Goal: Information Seeking & Learning: Compare options

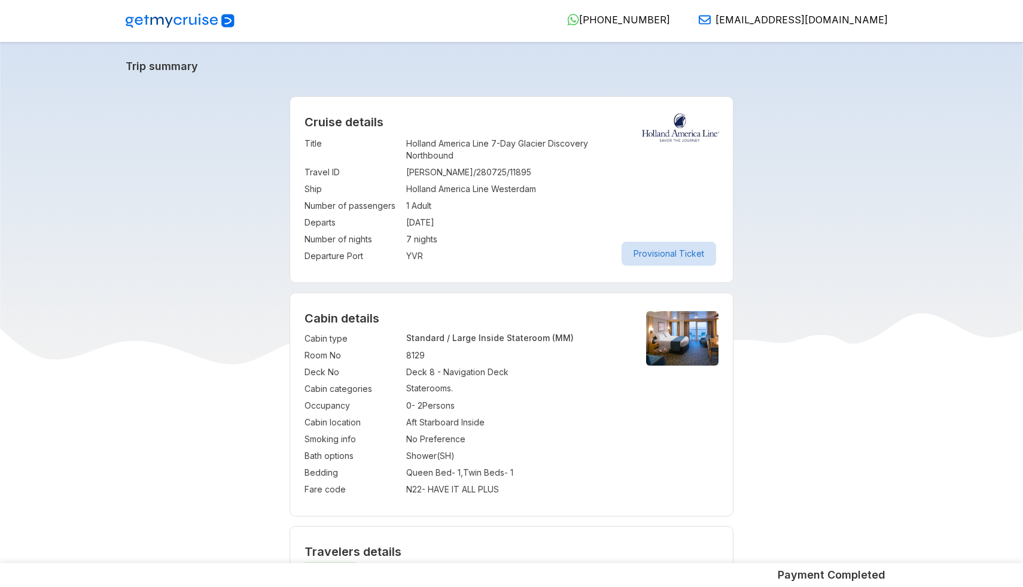
select select "*"
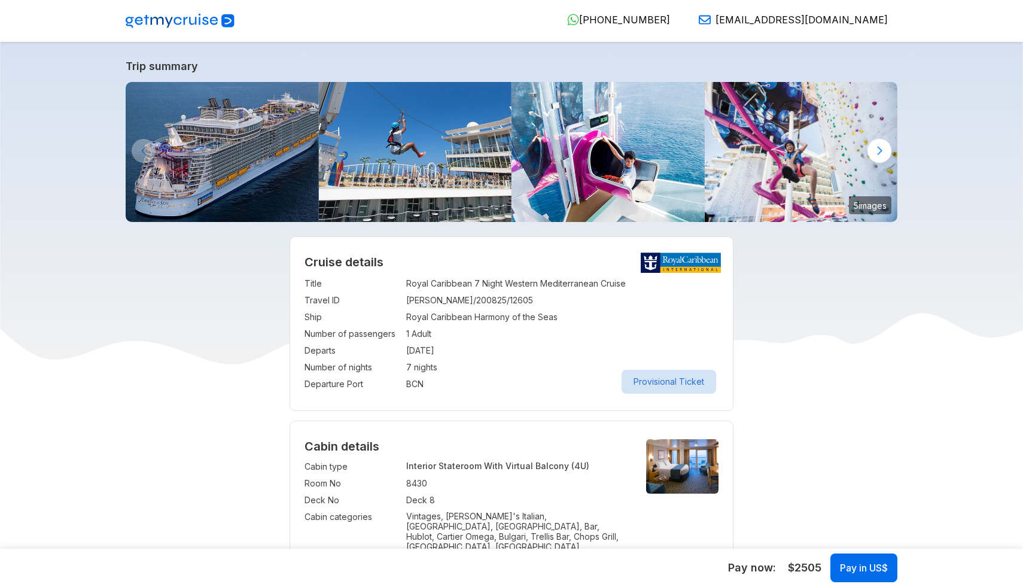
select select "**"
select select "*"
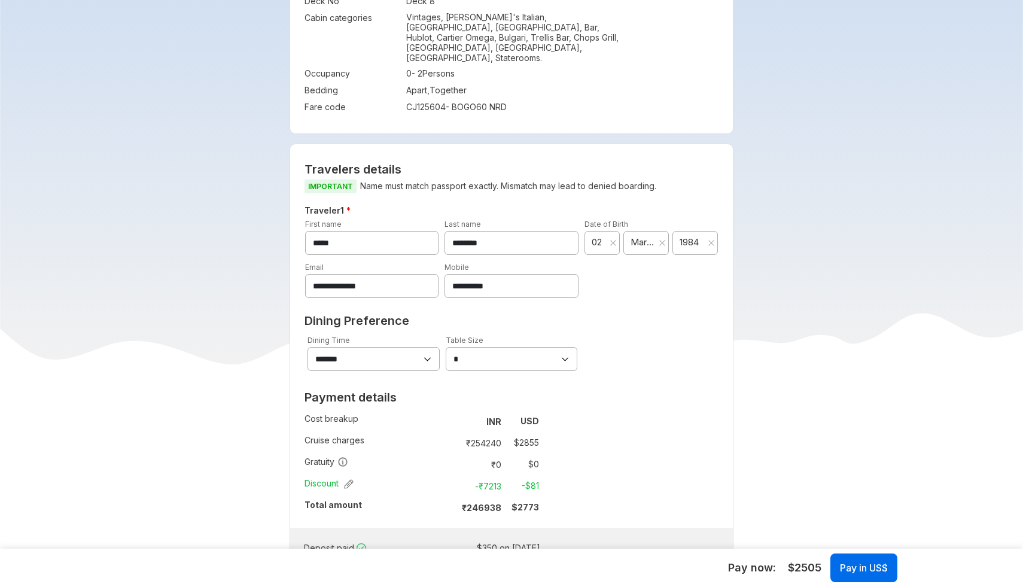
scroll to position [502, 0]
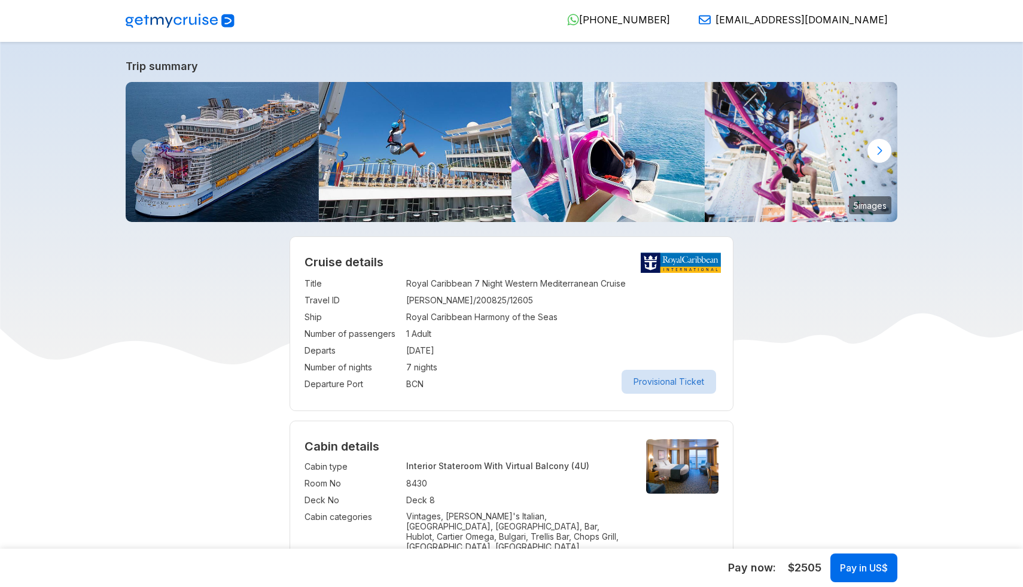
select select "**"
select select "*"
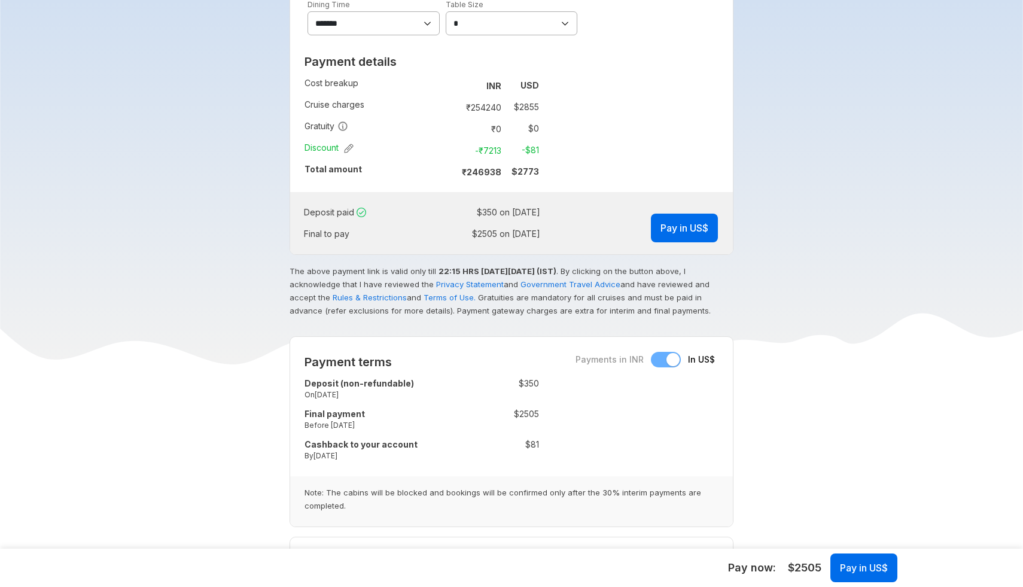
scroll to position [837, 0]
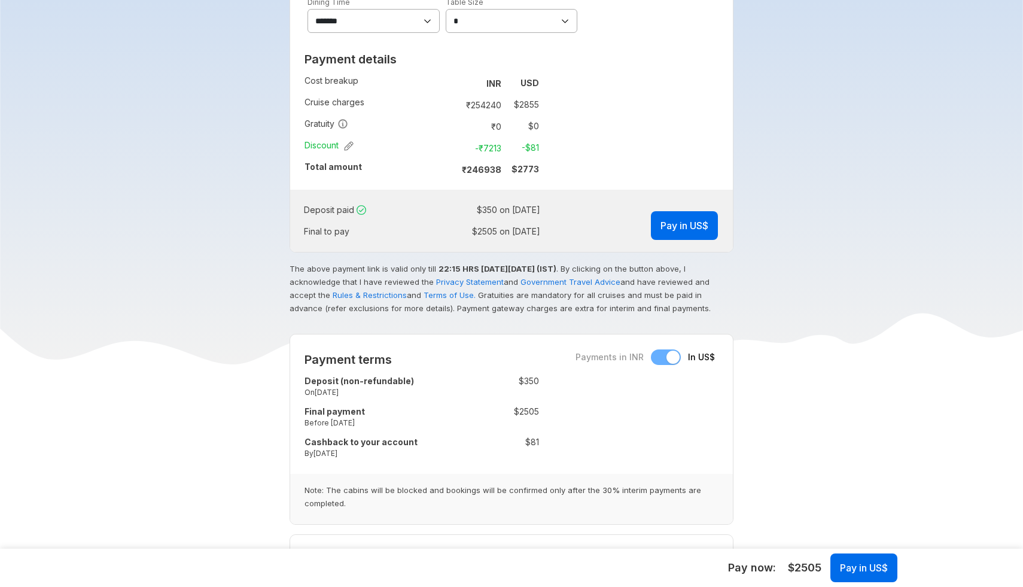
click at [674, 349] on div "Payments in INR In US$" at bounding box center [644, 357] width 139 height 16
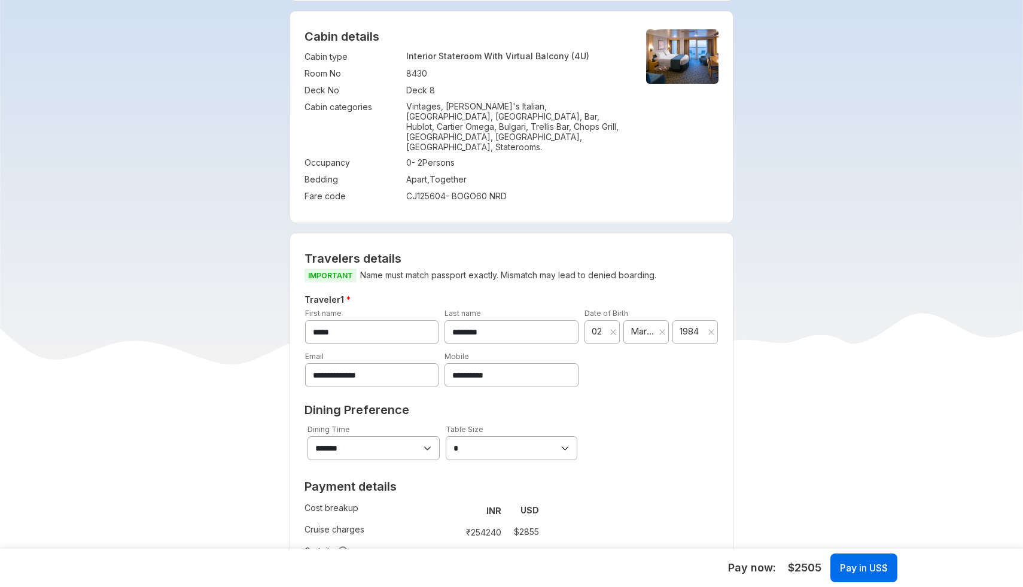
scroll to position [409, 0]
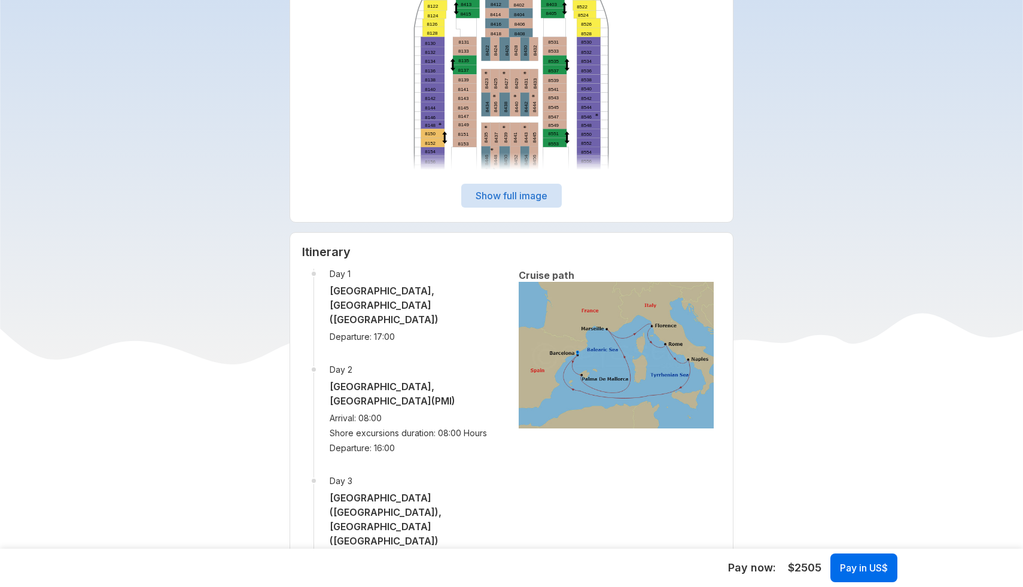
scroll to position [1840, 0]
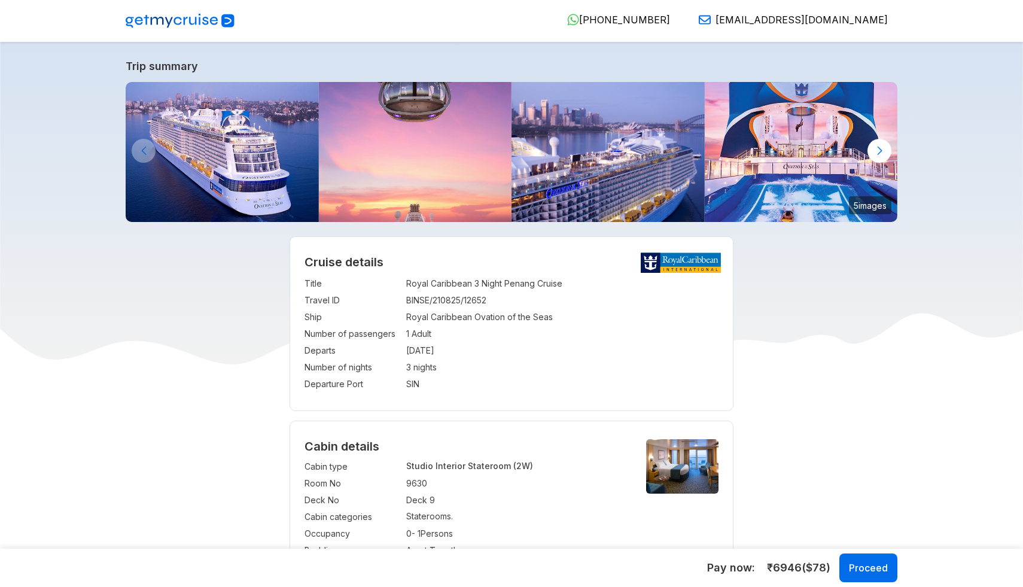
select select "**"
select select "*"
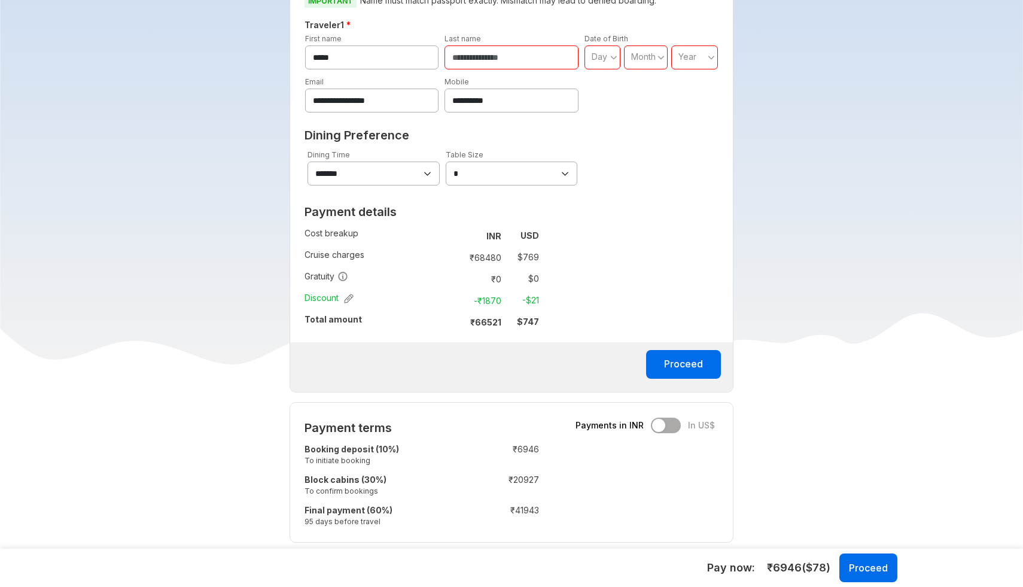
scroll to position [651, 0]
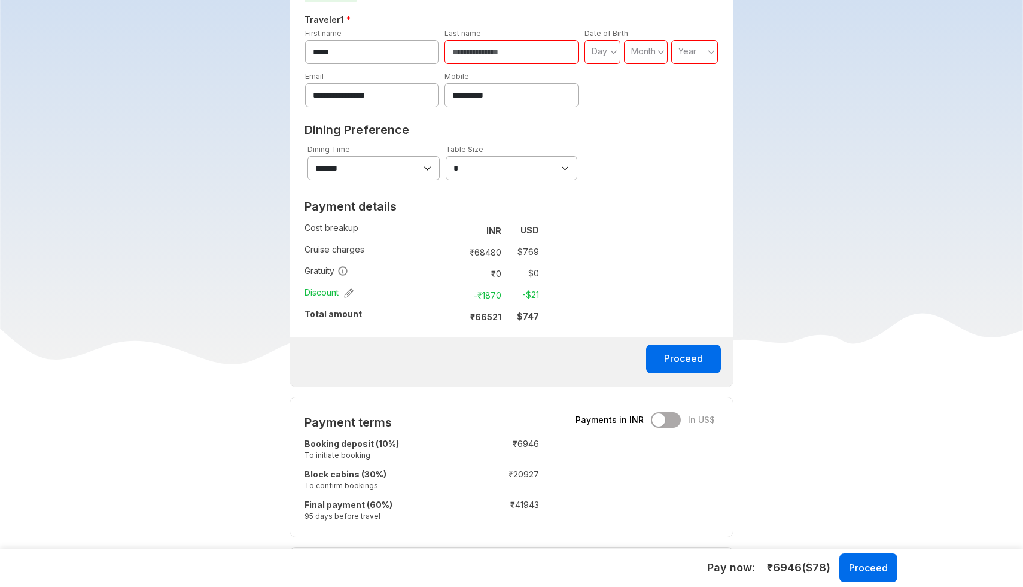
click at [671, 428] on div "Payments in INR In US$" at bounding box center [644, 420] width 139 height 16
click at [669, 421] on div "Payments in INR In US$" at bounding box center [644, 420] width 139 height 16
click at [663, 422] on div "Payments in INR In US$" at bounding box center [644, 420] width 139 height 16
click at [672, 422] on div "Payments in INR In US$" at bounding box center [644, 420] width 139 height 16
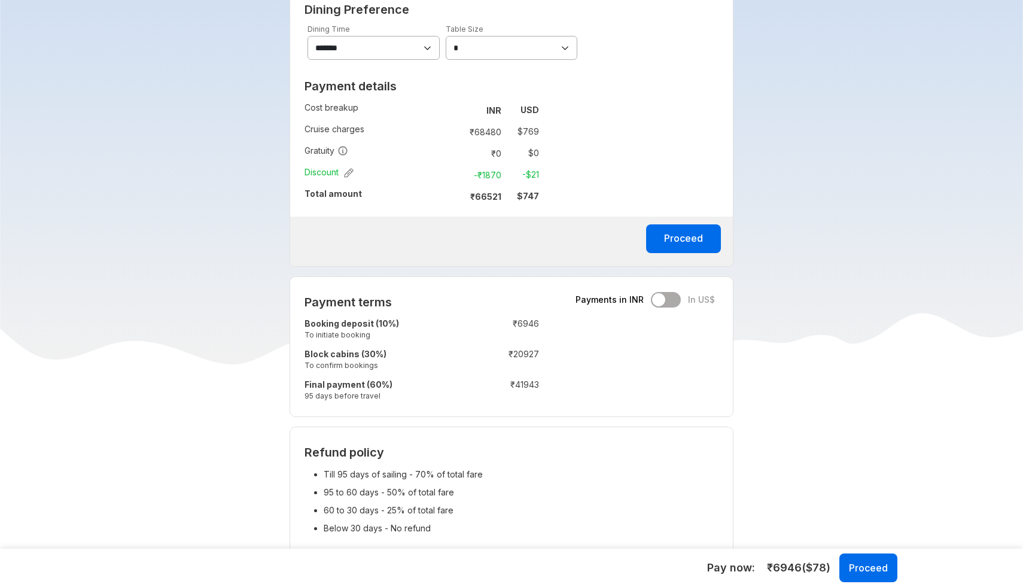
scroll to position [742, 0]
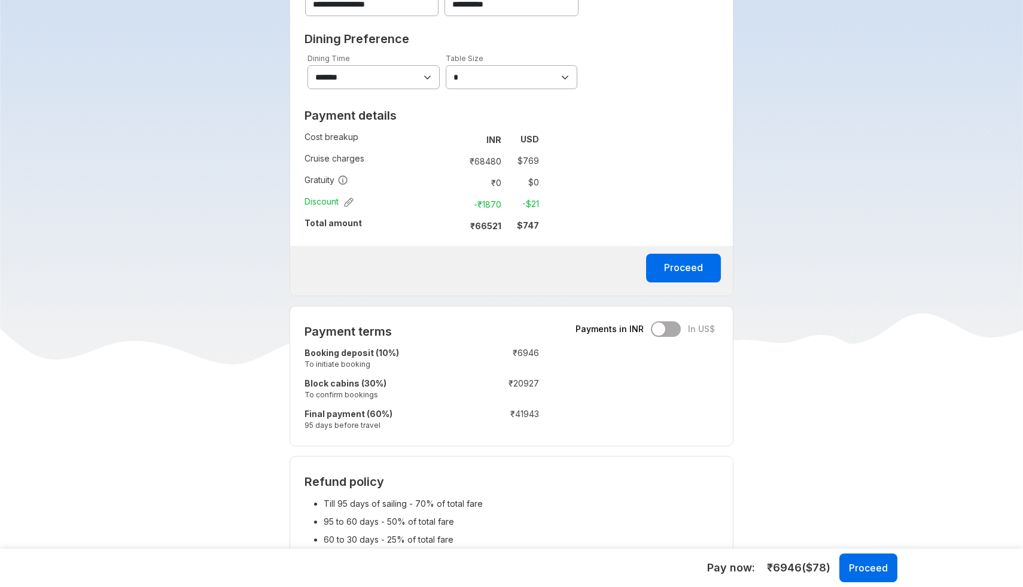
click at [662, 330] on div "Payments in INR In US$" at bounding box center [644, 329] width 139 height 16
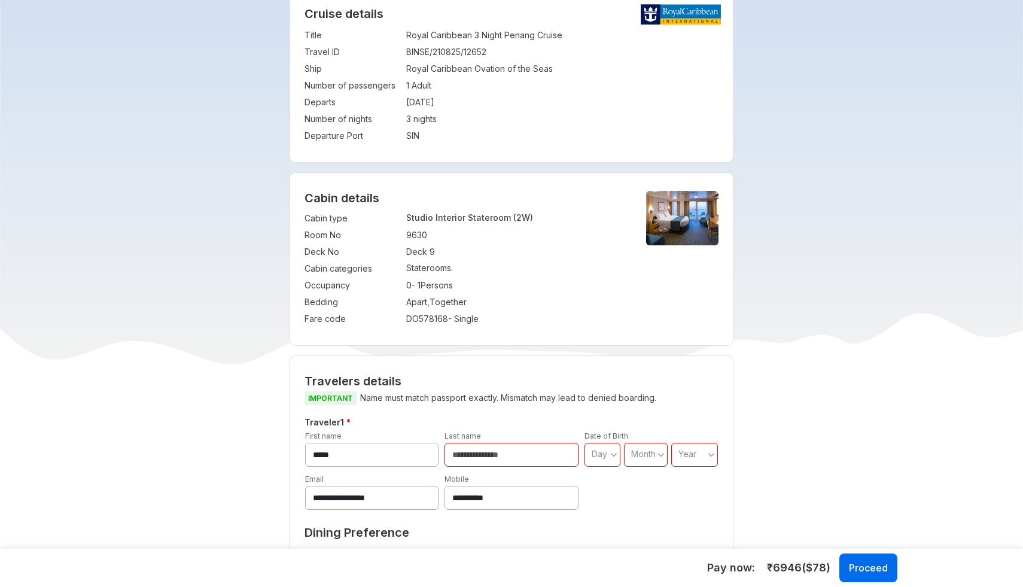
scroll to position [0, 0]
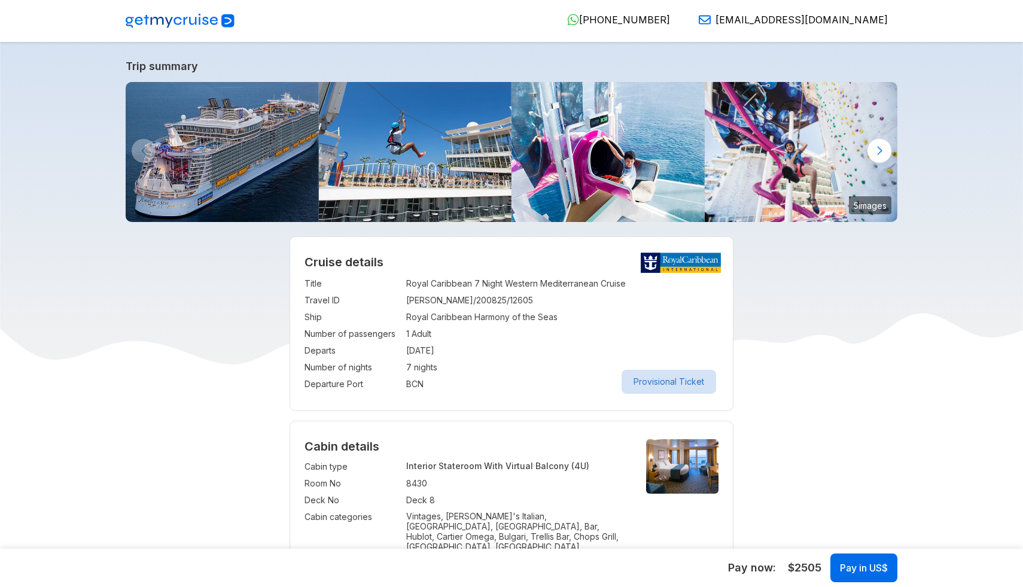
select select "**"
select select "*"
